Goal: Find specific page/section: Find specific page/section

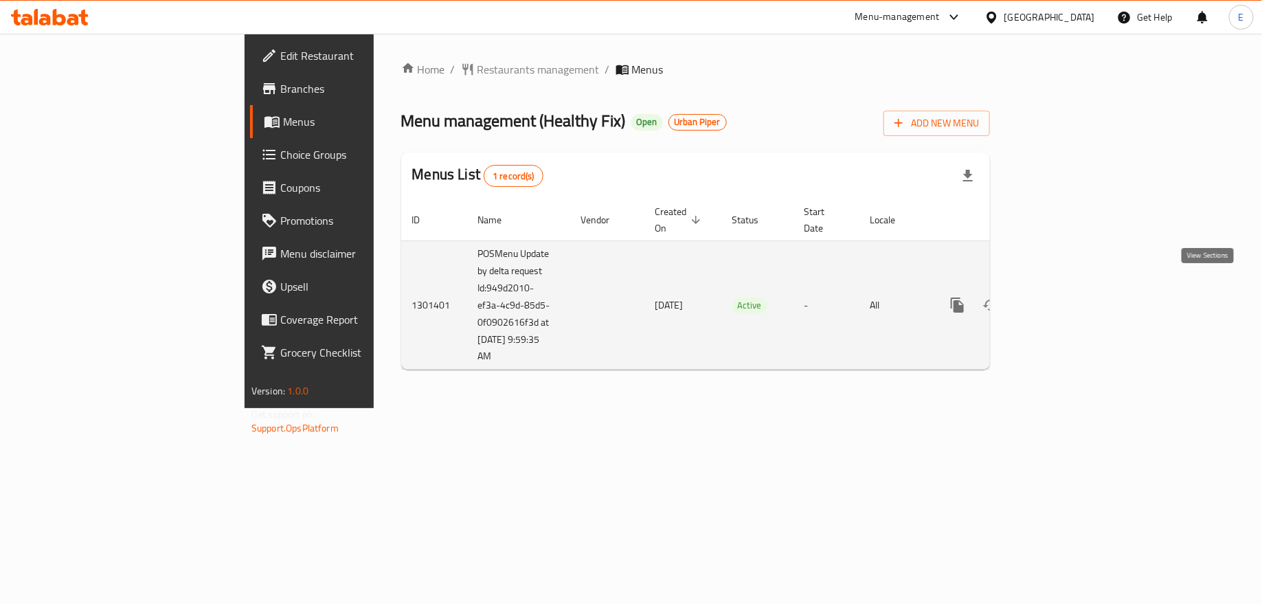
click at [1063, 299] on icon "enhanced table" at bounding box center [1056, 305] width 12 height 12
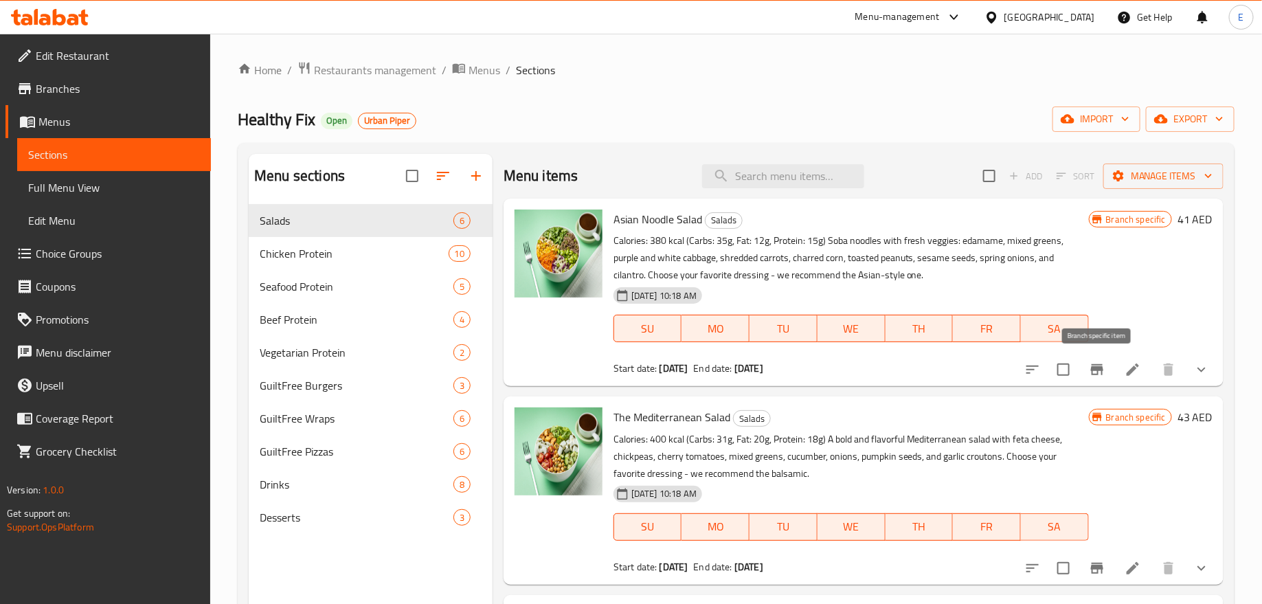
click at [1085, 361] on button "Branch-specific-item" at bounding box center [1097, 369] width 33 height 33
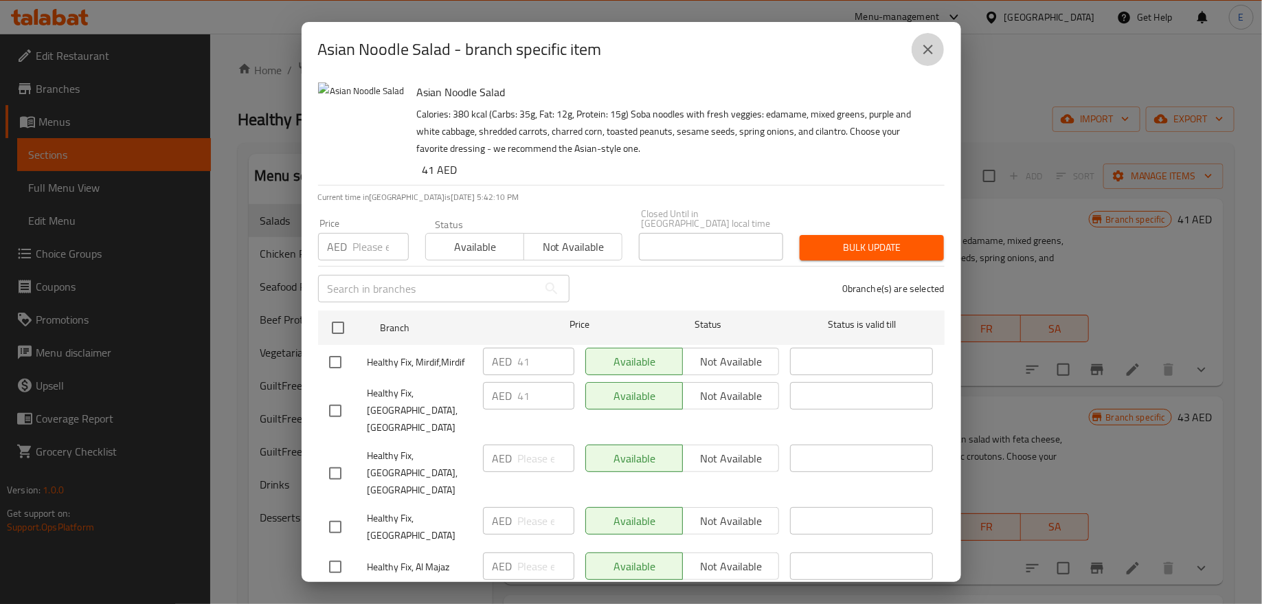
click at [931, 49] on icon "close" at bounding box center [928, 49] width 16 height 16
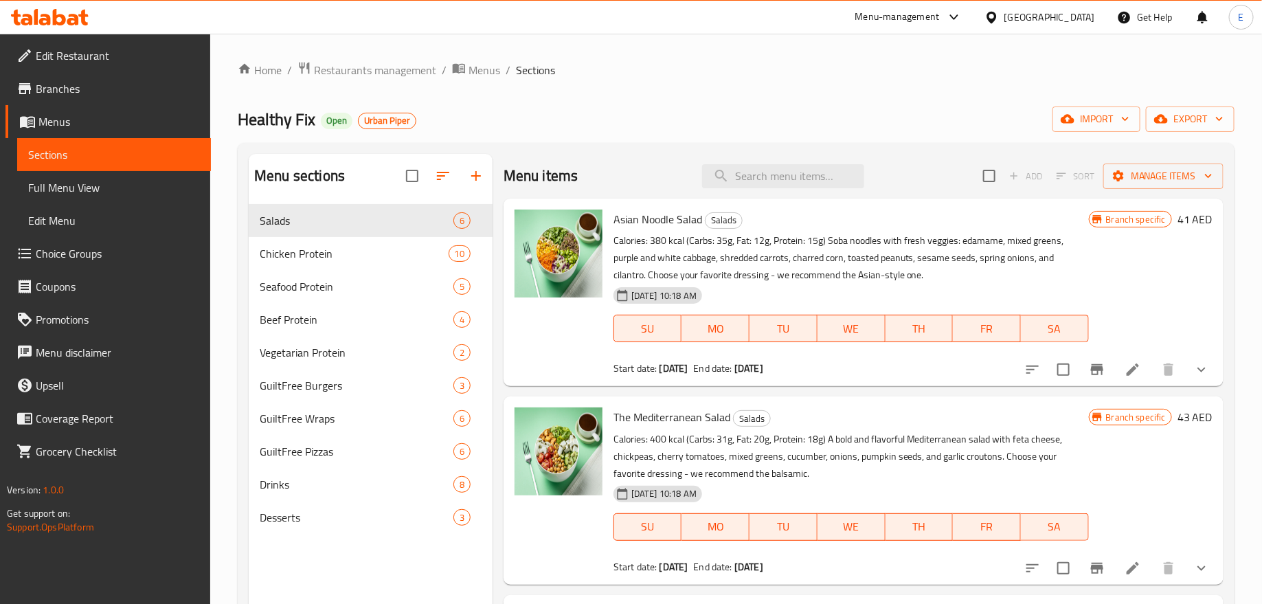
click at [93, 94] on span "Branches" at bounding box center [118, 88] width 164 height 16
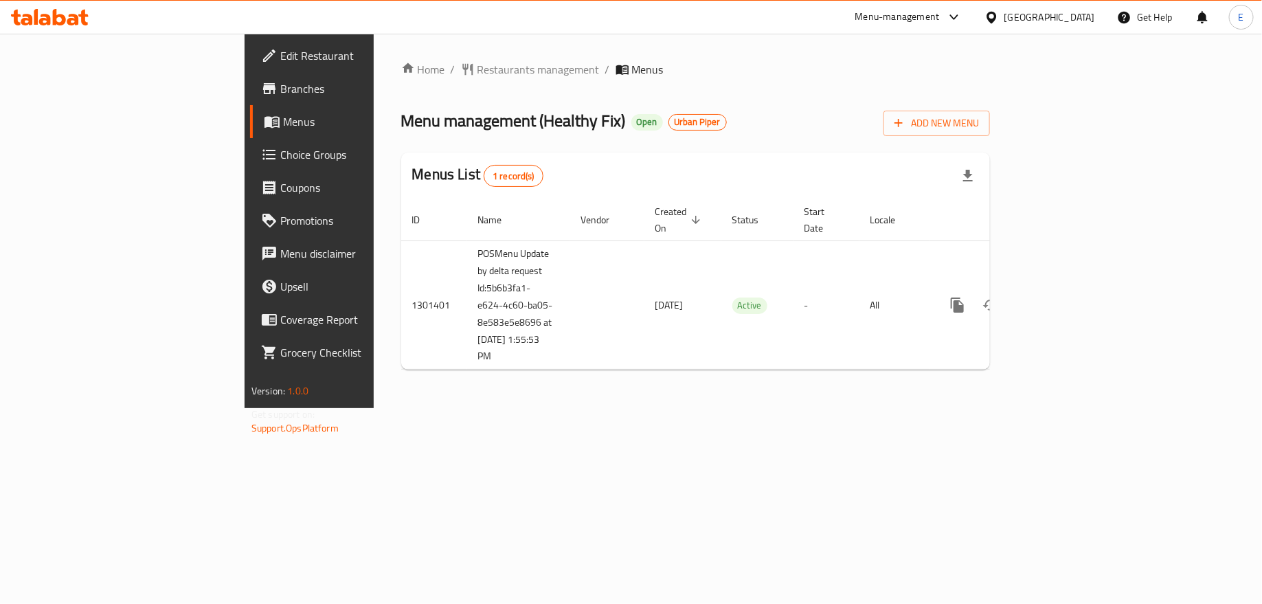
click at [280, 159] on span "Choice Groups" at bounding box center [362, 154] width 164 height 16
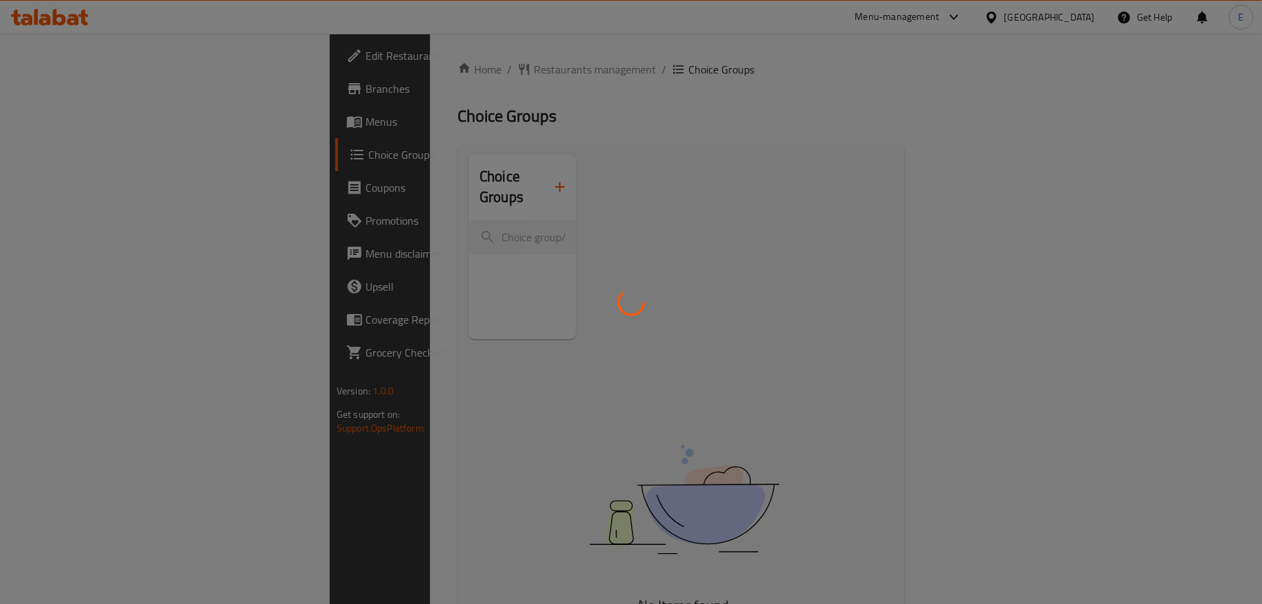
click at [77, 199] on div at bounding box center [631, 302] width 1262 height 604
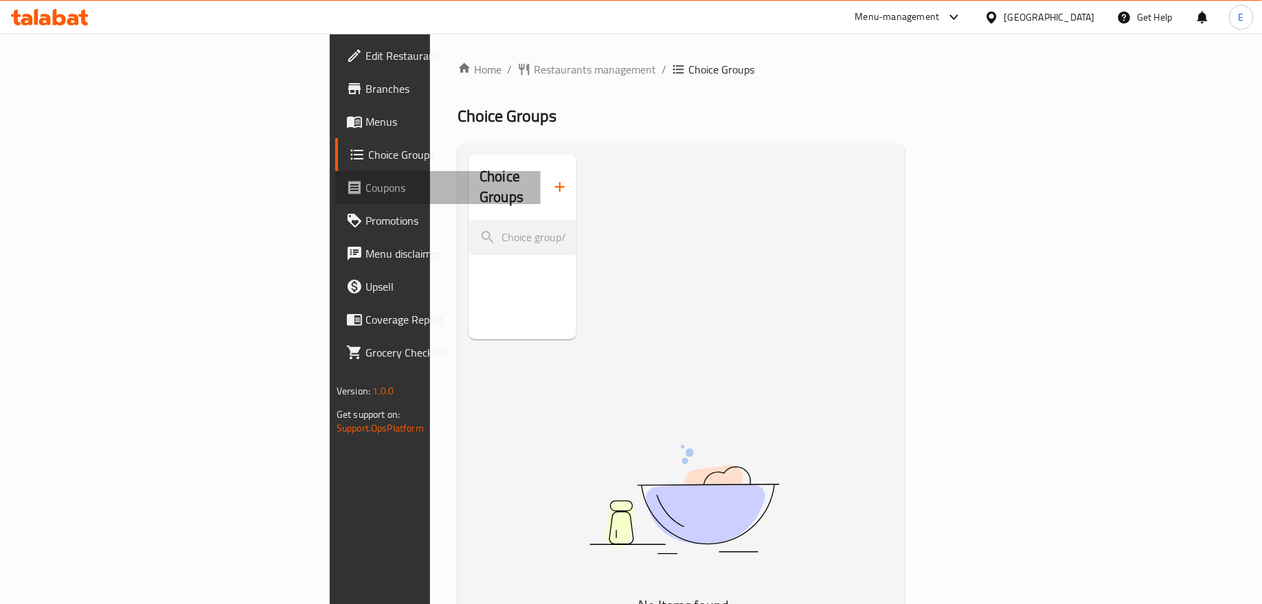
click at [365, 187] on span "Coupons" at bounding box center [447, 187] width 164 height 16
